Goal: Transaction & Acquisition: Download file/media

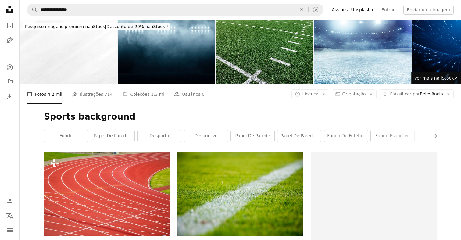
scroll to position [4760, 0]
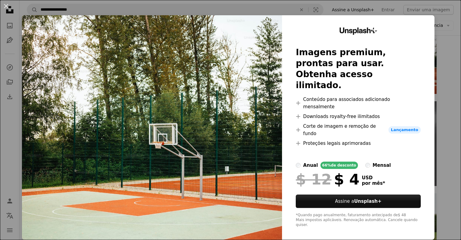
click at [442, 91] on div "An X shape Unsplash+ Imagens premium, prontas para usar. Obtenha acesso ilimita…" at bounding box center [230, 120] width 461 height 240
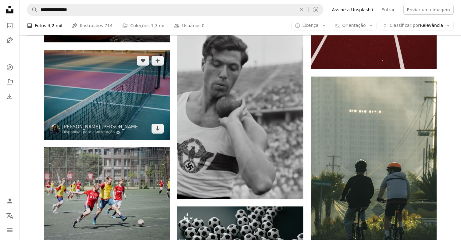
scroll to position [5424, 0]
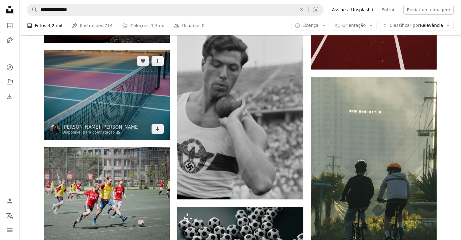
click at [106, 103] on img at bounding box center [107, 95] width 126 height 90
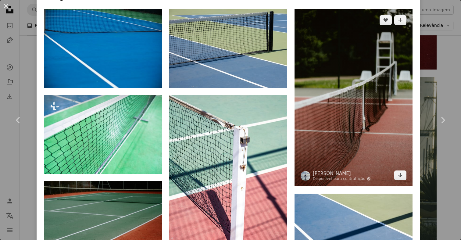
scroll to position [419, 0]
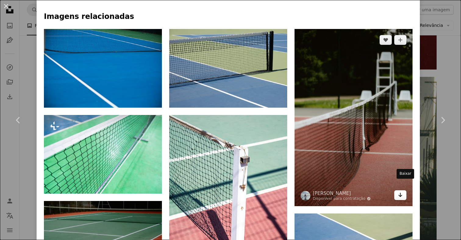
click at [403, 191] on icon "Arrow pointing down" at bounding box center [400, 194] width 5 height 7
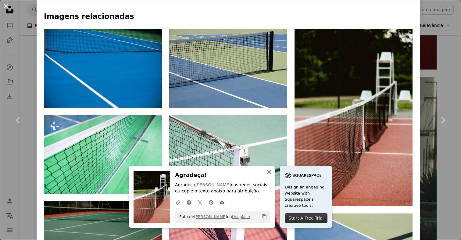
click at [269, 173] on icon "An X shape" at bounding box center [268, 171] width 7 height 7
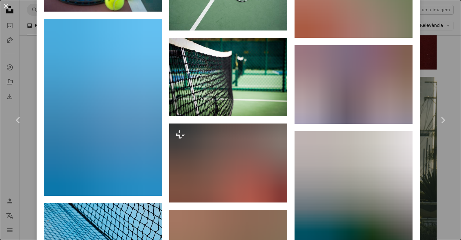
scroll to position [1213, 0]
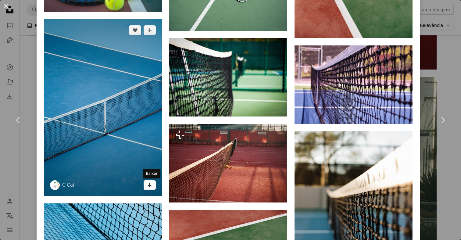
click at [150, 184] on icon "Arrow pointing down" at bounding box center [149, 184] width 5 height 7
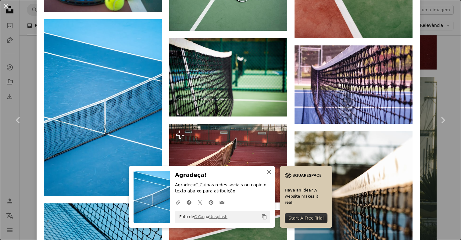
click at [268, 173] on icon "button" at bounding box center [269, 172] width 4 height 4
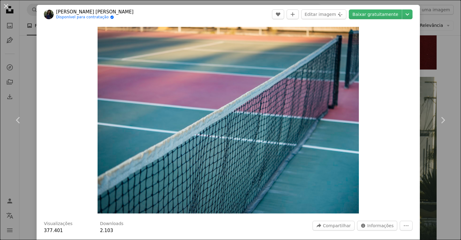
scroll to position [0, 0]
click at [5, 6] on button "An X shape" at bounding box center [5, 5] width 7 height 7
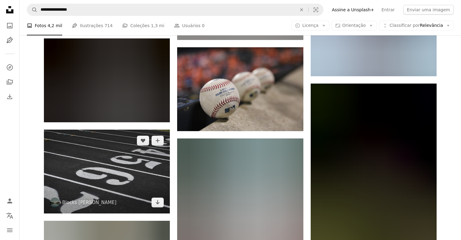
scroll to position [7938, 0]
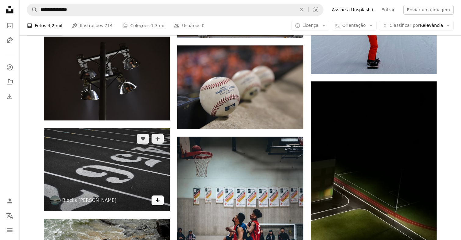
click at [158, 199] on icon "Baixar" at bounding box center [158, 200] width 4 height 4
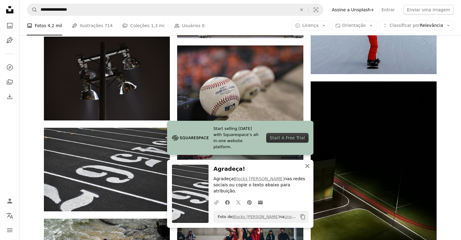
click at [308, 169] on icon "An X shape" at bounding box center [307, 165] width 7 height 7
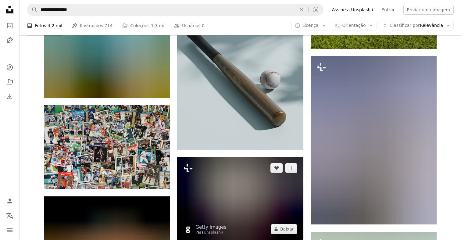
scroll to position [7112, 0]
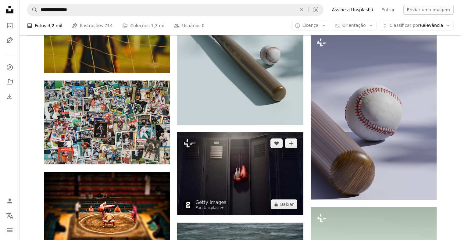
click at [219, 162] on img at bounding box center [240, 173] width 126 height 83
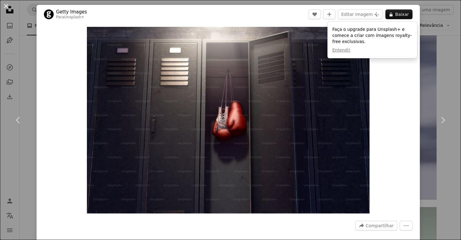
click at [6, 5] on button "An X shape" at bounding box center [5, 5] width 7 height 7
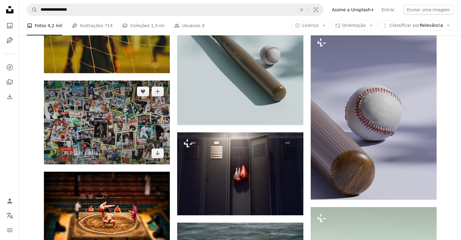
click at [135, 132] on img at bounding box center [107, 122] width 126 height 84
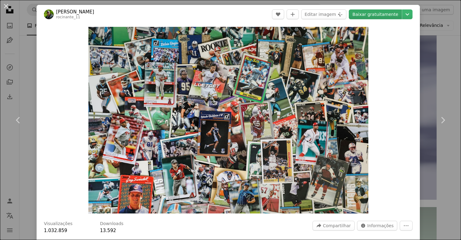
click at [381, 12] on link "Baixar gratuitamente" at bounding box center [375, 14] width 53 height 10
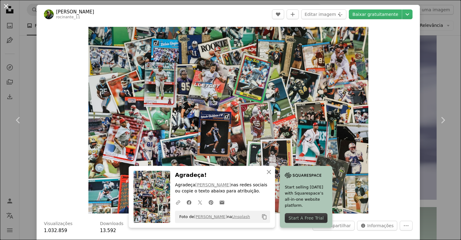
click at [6, 5] on button "An X shape" at bounding box center [5, 5] width 7 height 7
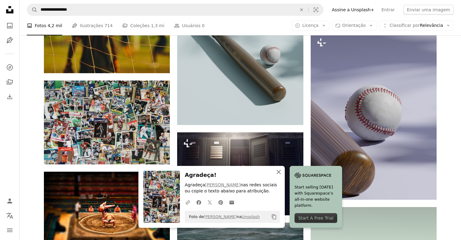
click at [278, 171] on icon "An X shape" at bounding box center [278, 171] width 7 height 7
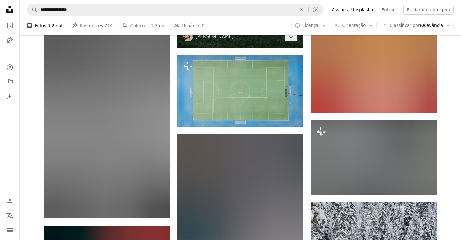
scroll to position [6313, 0]
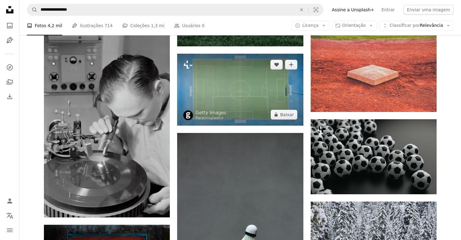
click at [260, 90] on img at bounding box center [240, 90] width 126 height 72
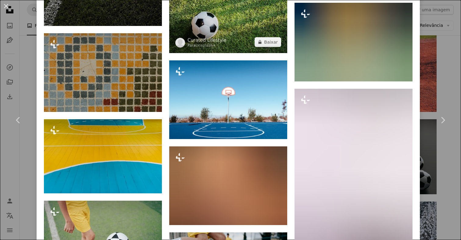
scroll to position [2472, 0]
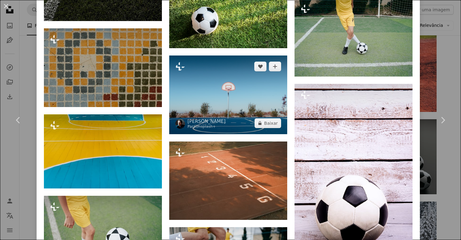
click at [251, 130] on img at bounding box center [228, 94] width 118 height 79
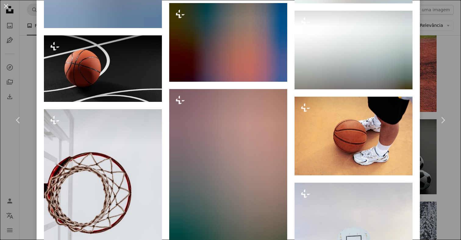
scroll to position [4075, 0]
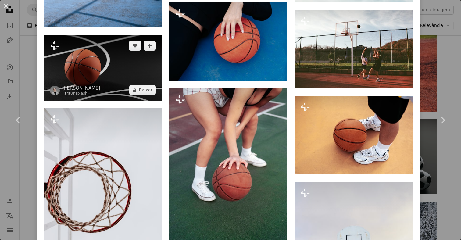
click at [120, 101] on img at bounding box center [103, 68] width 118 height 66
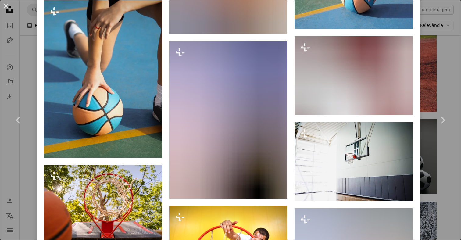
scroll to position [3267, 0]
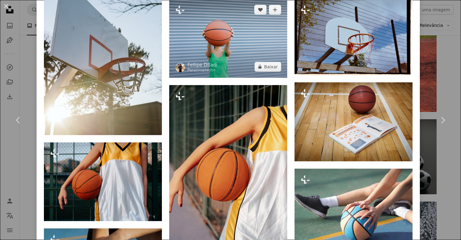
click at [246, 78] on img at bounding box center [228, 38] width 118 height 79
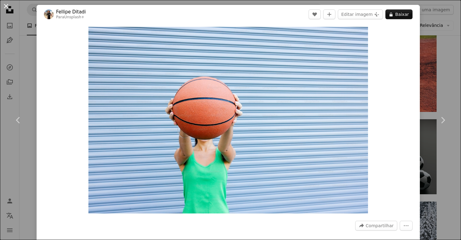
click at [7, 8] on button "An X shape" at bounding box center [5, 5] width 7 height 7
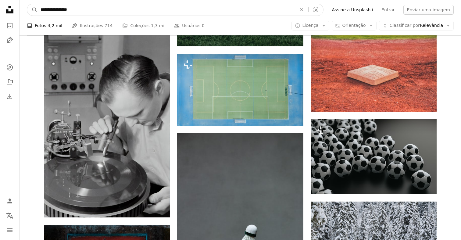
click at [89, 9] on input "**********" at bounding box center [165, 10] width 257 height 12
drag, startPoint x: 87, startPoint y: 9, endPoint x: 83, endPoint y: 9, distance: 3.4
click at [83, 9] on input "**********" at bounding box center [165, 10] width 257 height 12
drag, startPoint x: 54, startPoint y: 10, endPoint x: 27, endPoint y: 11, distance: 27.5
click at [27, 11] on nav "**********" at bounding box center [240, 10] width 441 height 20
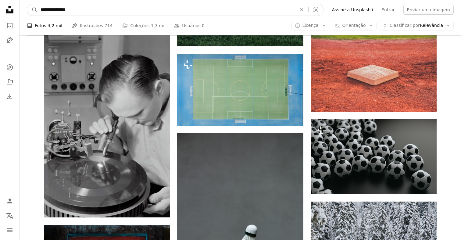
type input "**********"
click at [32, 10] on button "A magnifying glass" at bounding box center [32, 10] width 10 height 12
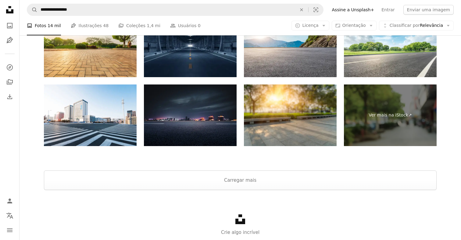
scroll to position [1268, 0]
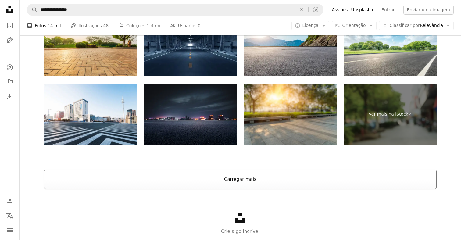
click at [226, 177] on button "Carregar mais" at bounding box center [240, 179] width 393 height 20
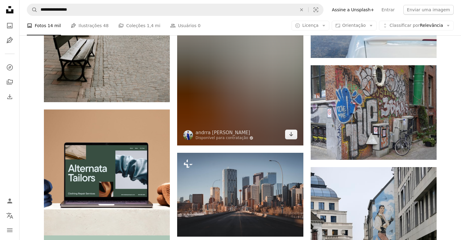
scroll to position [1574, 0]
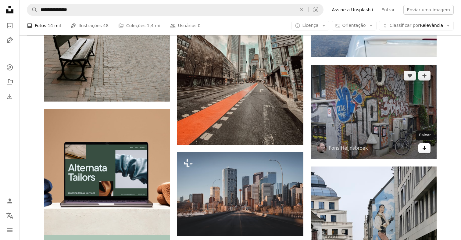
click at [425, 145] on icon "Arrow pointing down" at bounding box center [424, 147] width 5 height 7
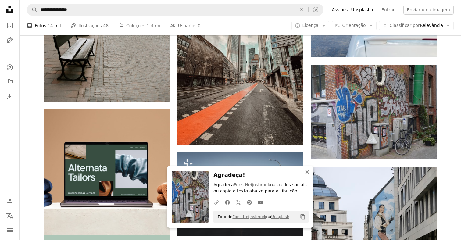
click at [307, 172] on icon "button" at bounding box center [307, 172] width 4 height 4
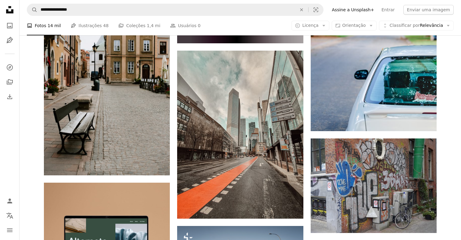
scroll to position [1498, 0]
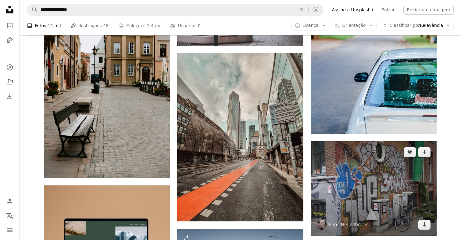
click at [372, 178] on img at bounding box center [374, 188] width 126 height 94
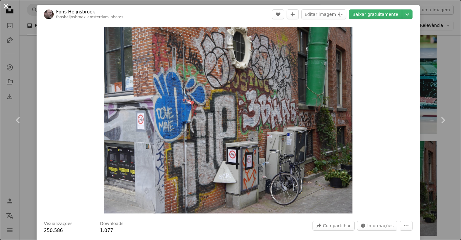
click at [6, 5] on button "An X shape" at bounding box center [5, 5] width 7 height 7
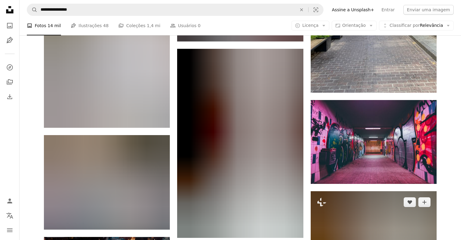
scroll to position [590, 0]
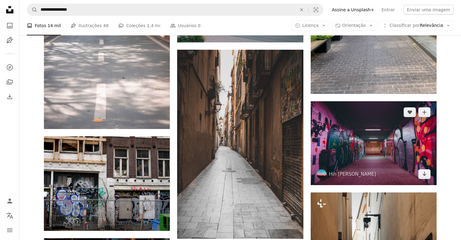
click at [352, 152] on img at bounding box center [374, 143] width 126 height 84
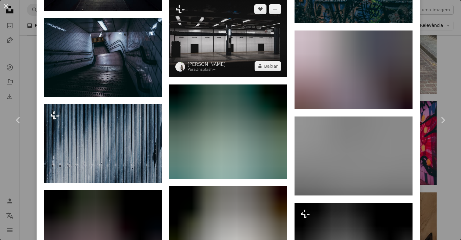
scroll to position [1822, 0]
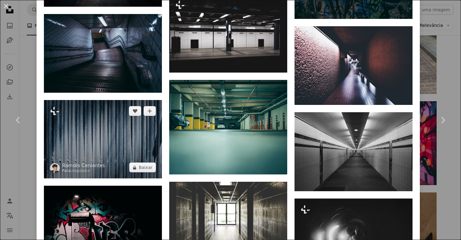
click at [125, 134] on img at bounding box center [103, 139] width 118 height 79
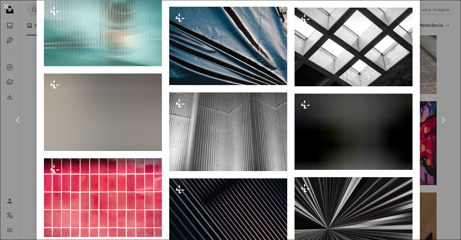
scroll to position [1042, 0]
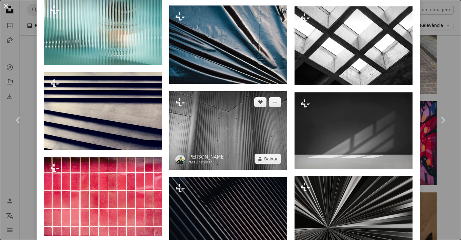
click at [225, 138] on img at bounding box center [228, 130] width 118 height 79
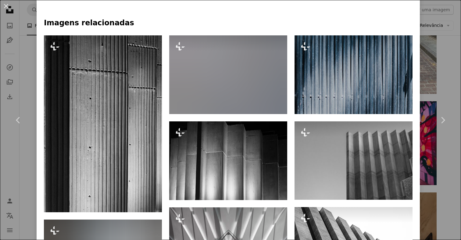
scroll to position [354, 0]
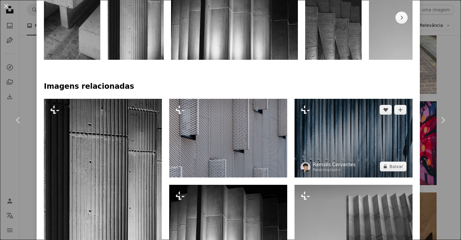
click at [348, 162] on link "Ramsés Cervantes" at bounding box center [334, 165] width 43 height 6
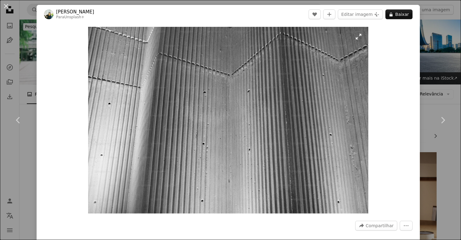
scroll to position [590, 0]
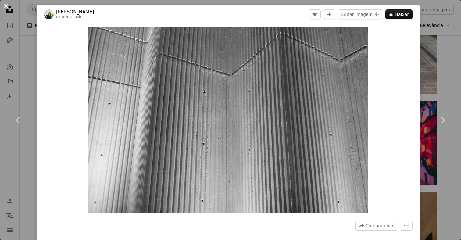
click at [7, 6] on button "An X shape" at bounding box center [5, 5] width 7 height 7
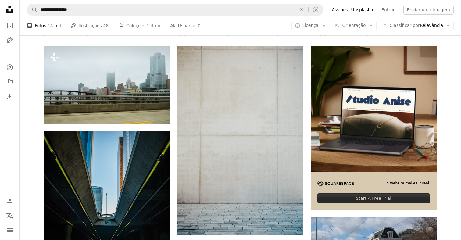
scroll to position [105, 0]
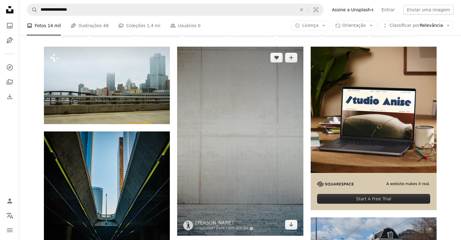
click at [280, 149] on img at bounding box center [240, 141] width 126 height 189
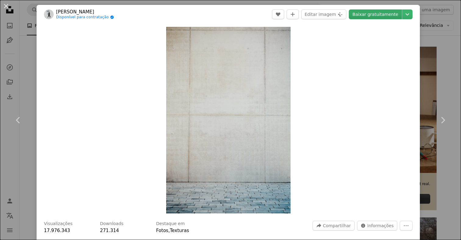
click at [381, 14] on link "Baixar gratuitamente" at bounding box center [375, 14] width 53 height 10
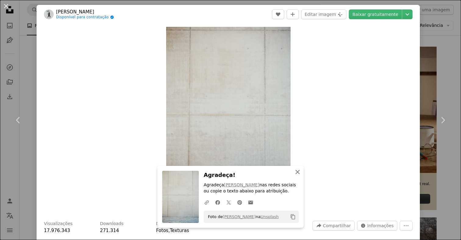
click at [299, 171] on icon "An X shape" at bounding box center [297, 171] width 7 height 7
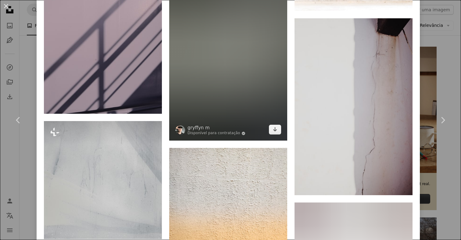
scroll to position [4907, 0]
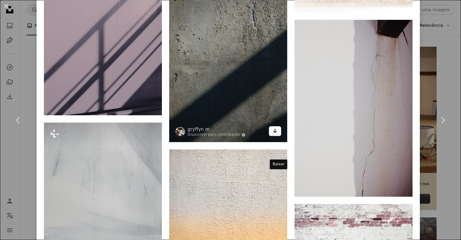
click at [280, 136] on link "Arrow pointing down" at bounding box center [275, 131] width 12 height 10
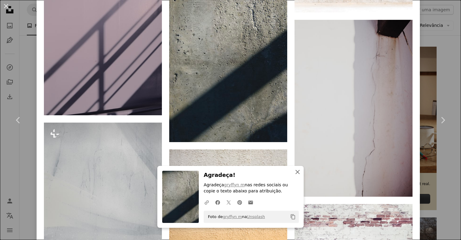
click at [297, 173] on icon "button" at bounding box center [297, 172] width 4 height 4
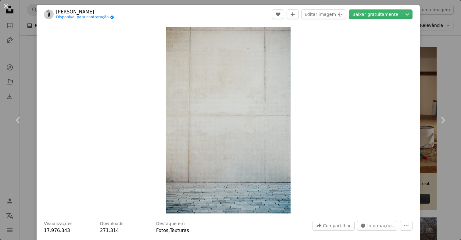
scroll to position [0, 0]
click at [7, 6] on button "An X shape" at bounding box center [5, 5] width 7 height 7
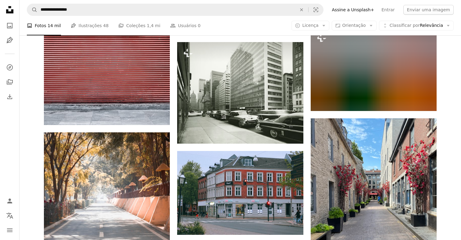
scroll to position [398, 0]
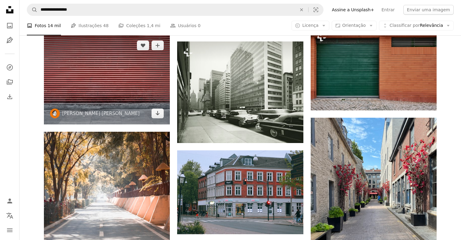
click at [119, 79] on img at bounding box center [107, 79] width 126 height 90
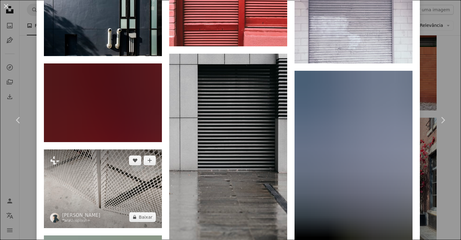
scroll to position [649, 0]
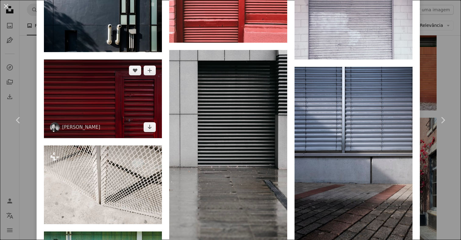
click at [109, 95] on img at bounding box center [103, 98] width 118 height 79
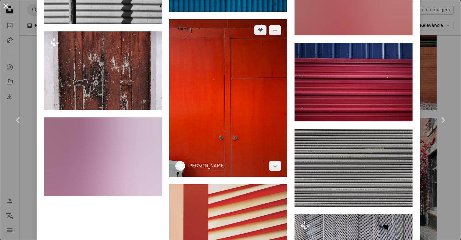
scroll to position [1624, 0]
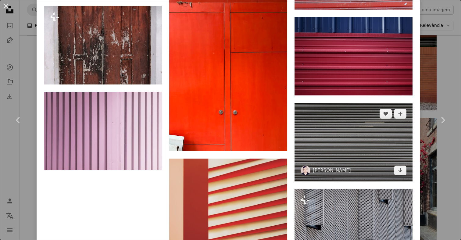
click at [331, 149] on img at bounding box center [353, 142] width 118 height 79
